Goal: Check status: Check status

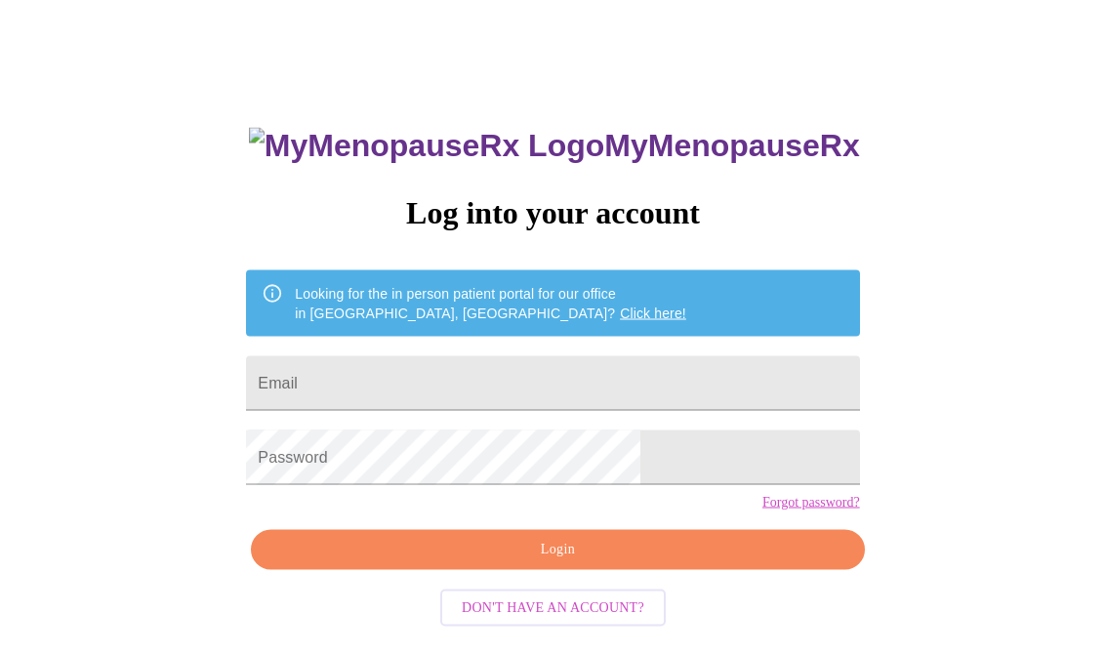
scroll to position [33, 0]
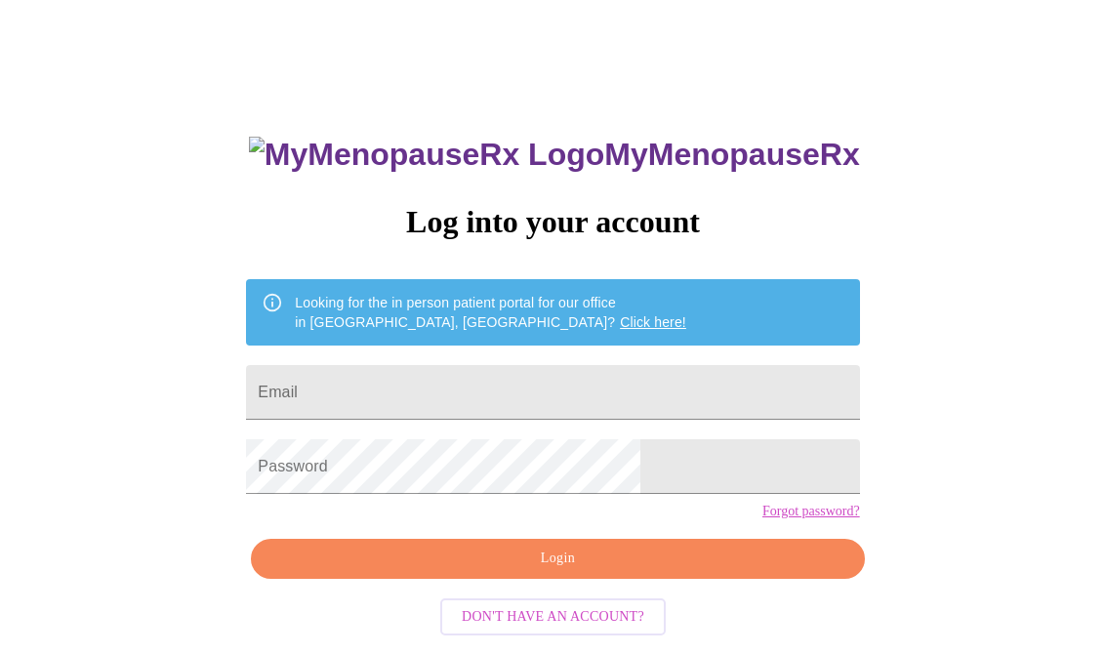
click at [679, 386] on input "Email" at bounding box center [552, 392] width 613 height 55
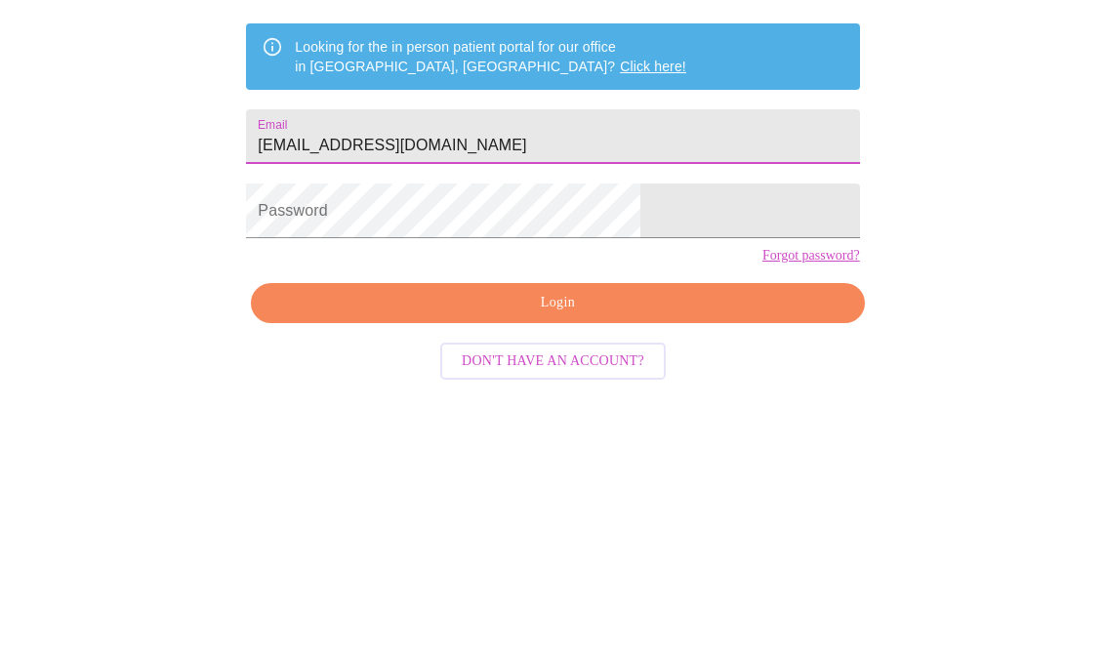
type input "[EMAIL_ADDRESS][DOMAIN_NAME]"
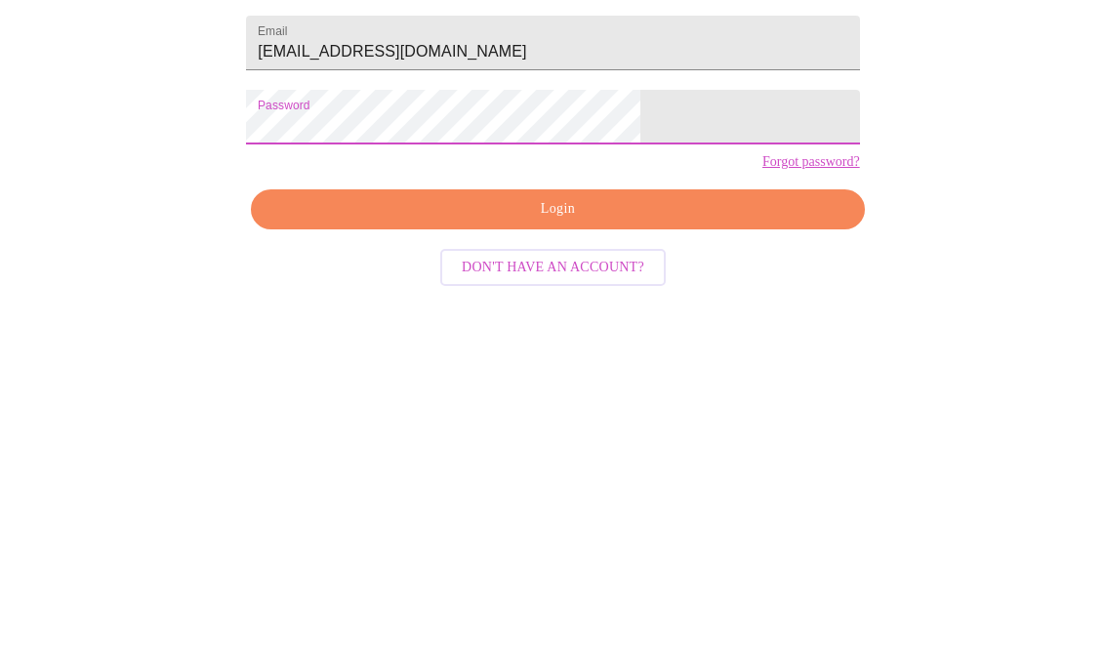
click at [602, 539] on button "Login" at bounding box center [557, 559] width 613 height 40
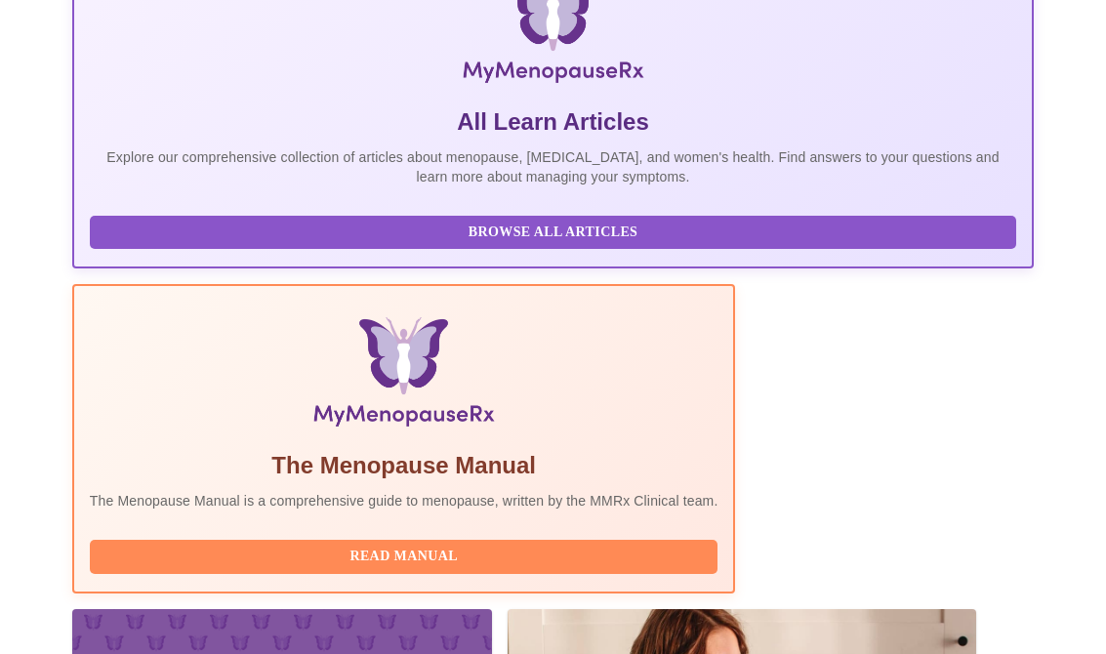
scroll to position [429, 0]
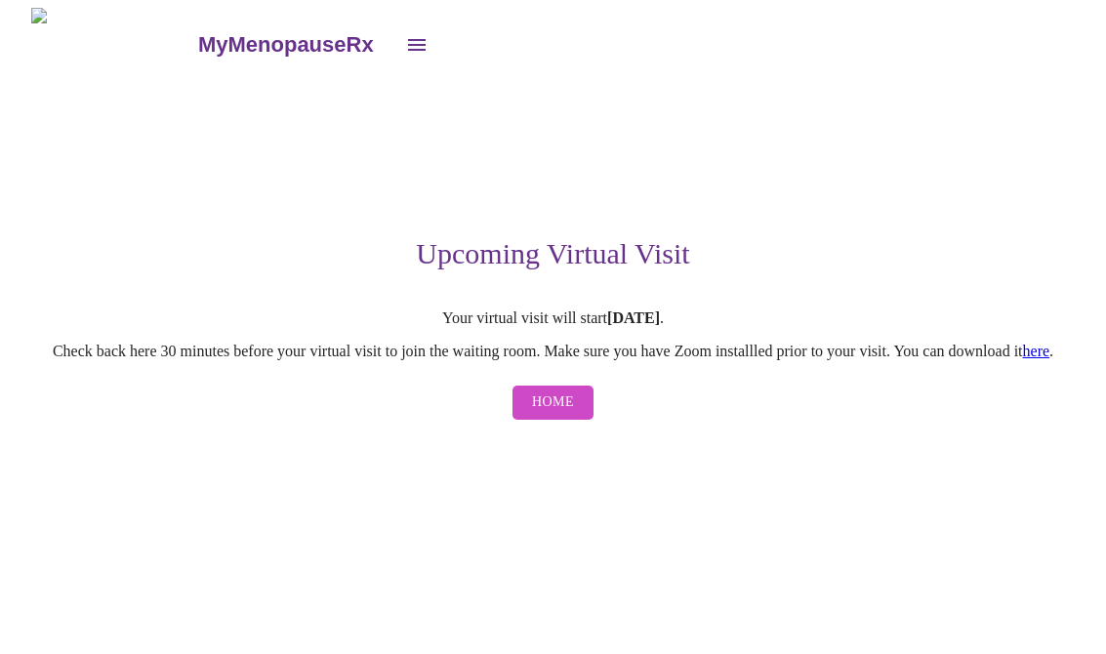
click at [562, 415] on span "Home" at bounding box center [553, 402] width 42 height 24
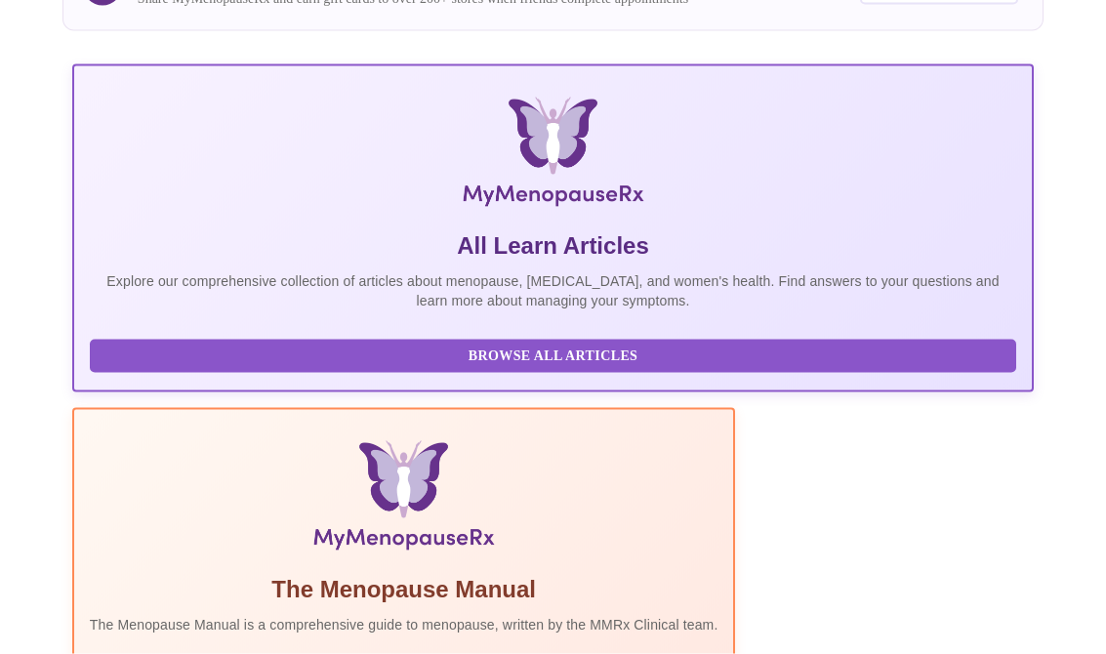
scroll to position [429, 0]
